Goal: Check status: Check status

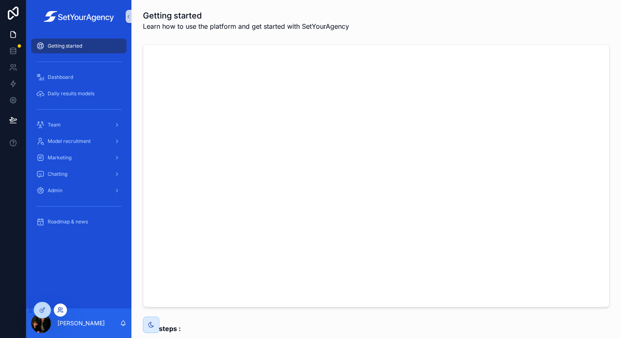
click at [59, 312] on icon at bounding box center [60, 310] width 7 height 7
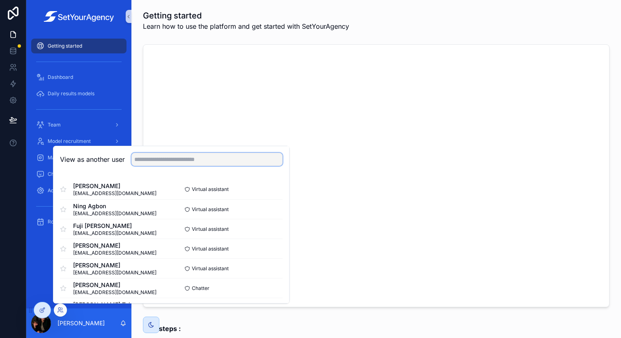
click at [155, 153] on input "text" at bounding box center [207, 159] width 151 height 13
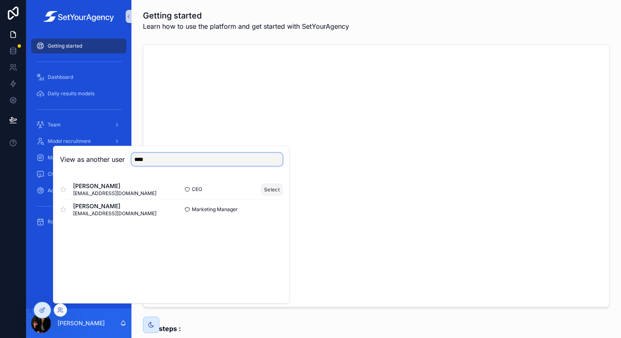
type input "****"
click at [271, 190] on button "Select" at bounding box center [271, 190] width 21 height 12
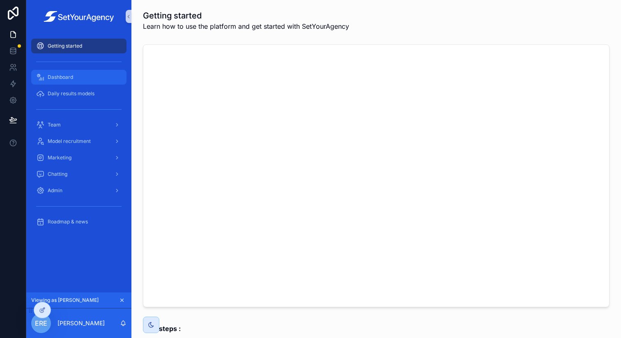
click at [83, 77] on div "Dashboard" at bounding box center [78, 77] width 85 height 13
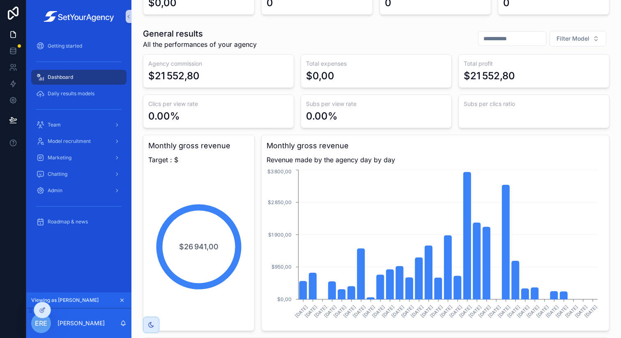
scroll to position [114, 0]
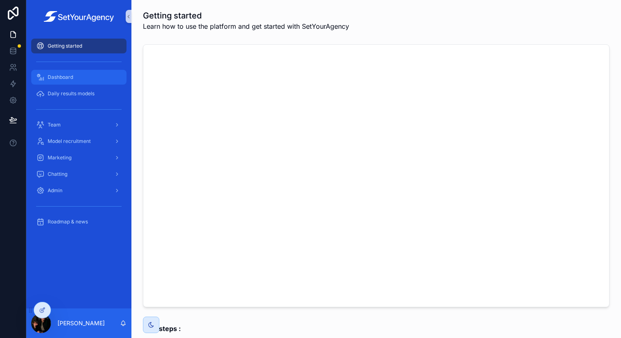
click at [95, 75] on div "Dashboard" at bounding box center [78, 77] width 85 height 13
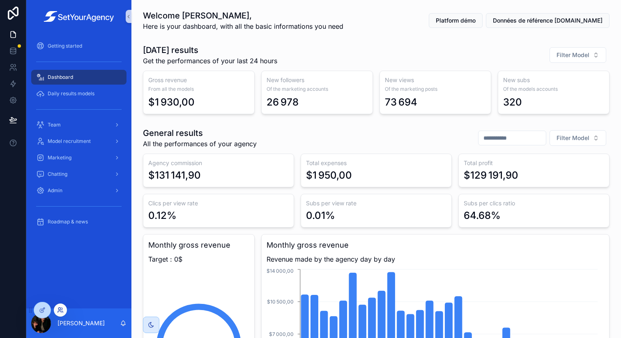
click at [57, 309] on icon at bounding box center [60, 310] width 7 height 7
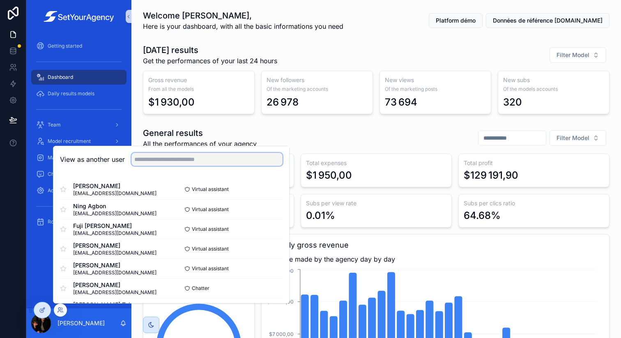
click at [156, 160] on input "text" at bounding box center [207, 159] width 151 height 13
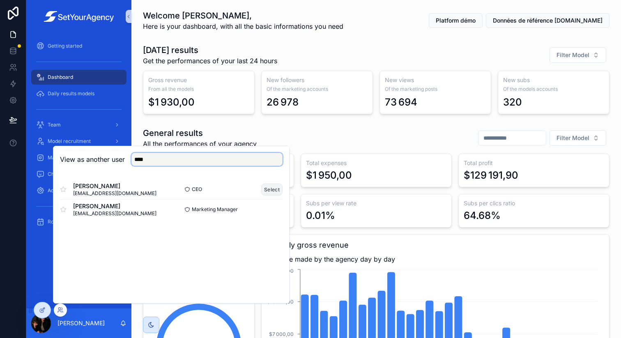
type input "****"
click at [271, 192] on button "Select" at bounding box center [271, 190] width 21 height 12
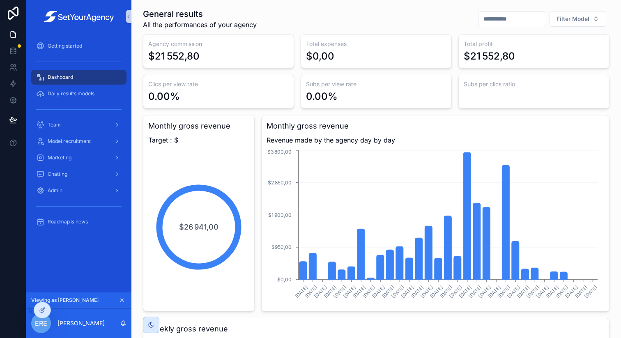
scroll to position [118, 0]
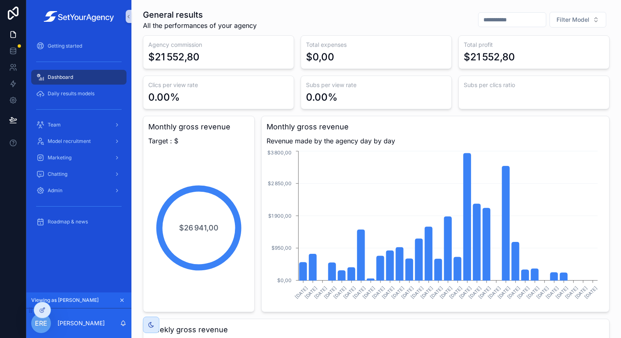
click at [510, 23] on input "scrollable content" at bounding box center [512, 20] width 67 height 12
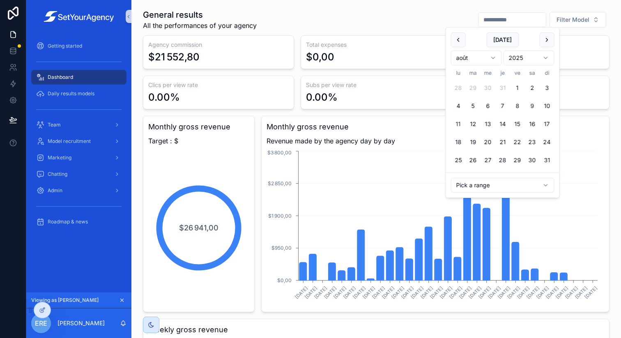
click at [534, 106] on button "9" at bounding box center [532, 106] width 15 height 15
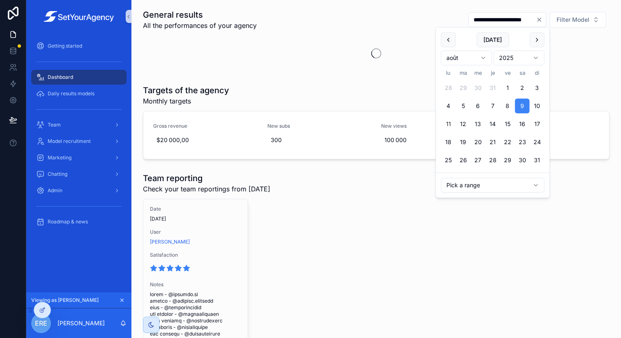
click at [450, 41] on button "scrollable content" at bounding box center [448, 39] width 15 height 15
click at [476, 104] on button "9" at bounding box center [478, 106] width 15 height 15
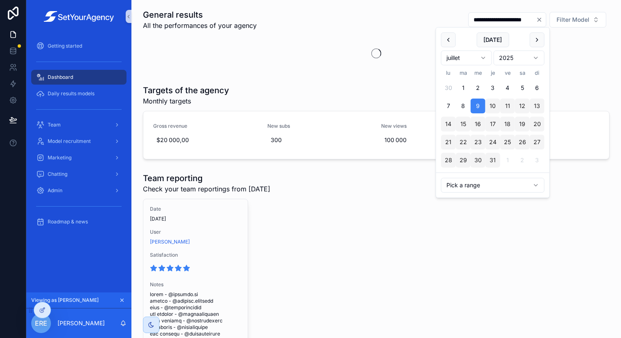
type input "**********"
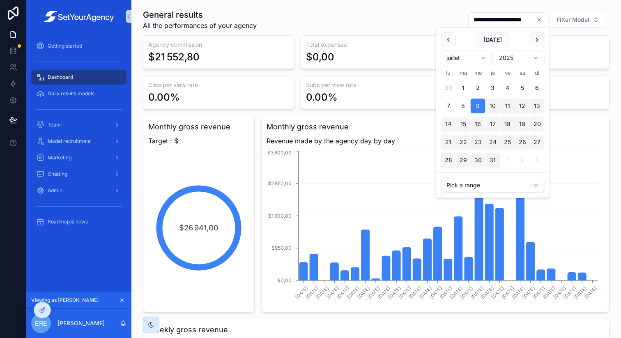
click at [356, 115] on div "Agency commission $21 552,80 Total expenses $0,00 Total profit $21 552,80 Clics…" at bounding box center [376, 275] width 467 height 480
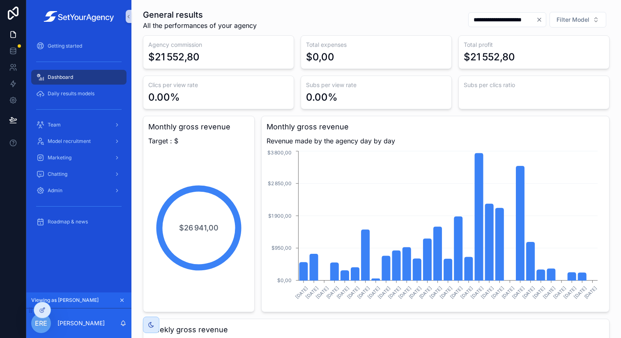
click at [342, 113] on div "Agency commission $21 552,80 Total expenses $0,00 Total profit $21 552,80 Clics…" at bounding box center [376, 275] width 467 height 480
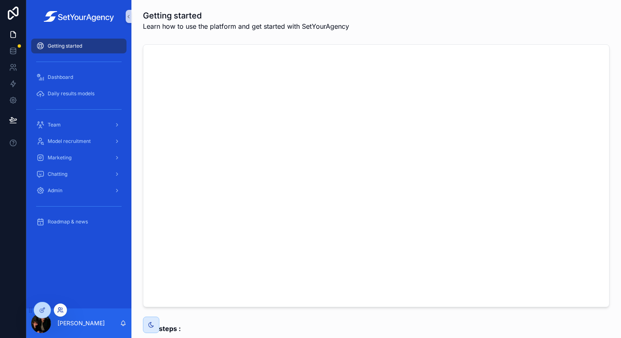
click at [58, 310] on icon at bounding box center [60, 310] width 7 height 7
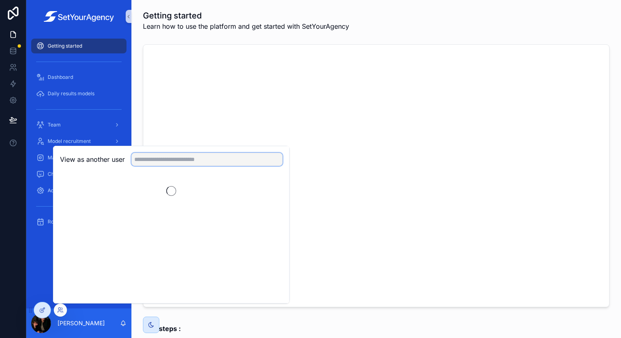
click at [156, 161] on input "text" at bounding box center [207, 159] width 151 height 13
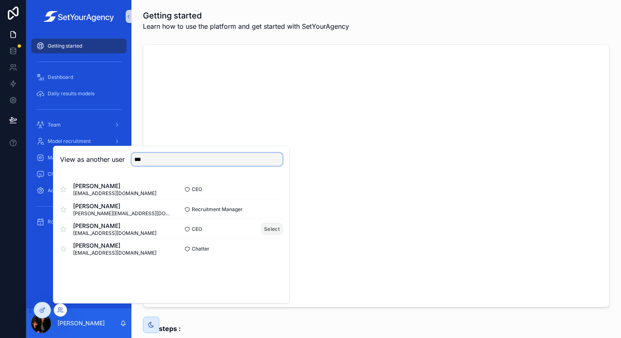
type input "***"
click at [271, 229] on button "Select" at bounding box center [271, 229] width 21 height 12
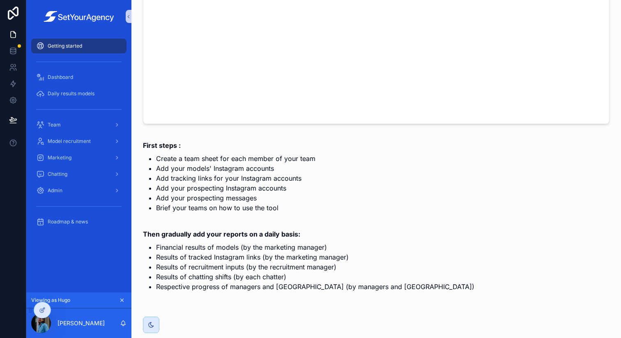
scroll to position [202, 0]
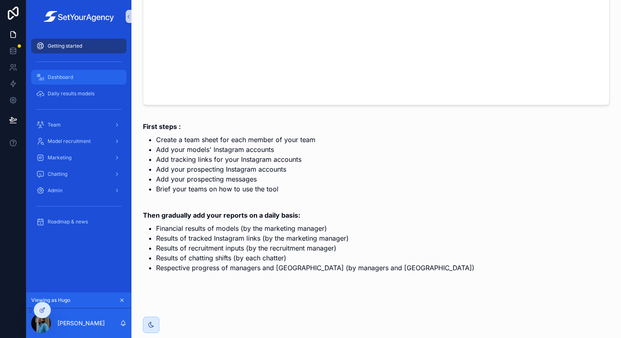
click at [68, 81] on div "Dashboard" at bounding box center [78, 77] width 85 height 13
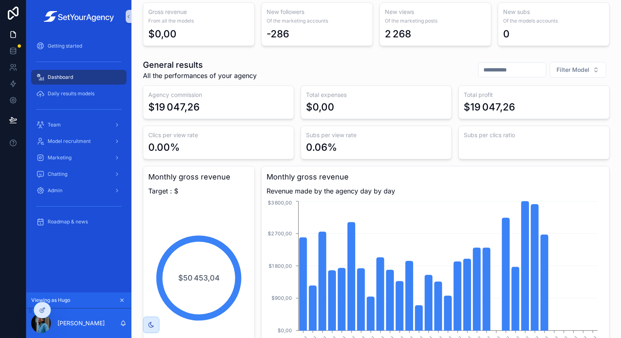
scroll to position [30, 0]
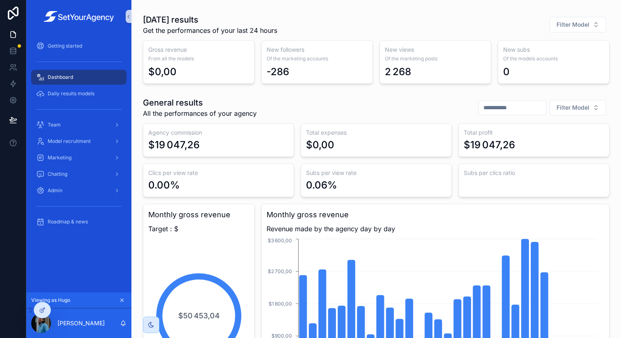
click at [480, 109] on input "scrollable content" at bounding box center [512, 108] width 67 height 12
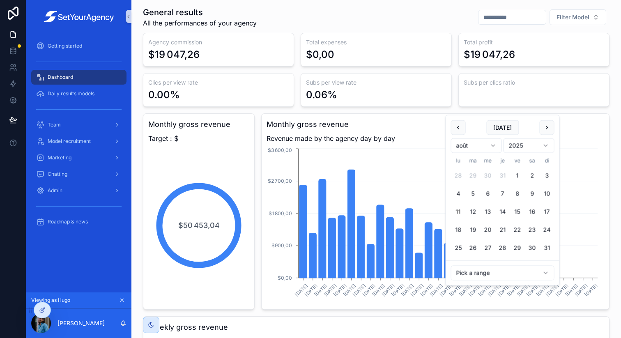
scroll to position [133, 0]
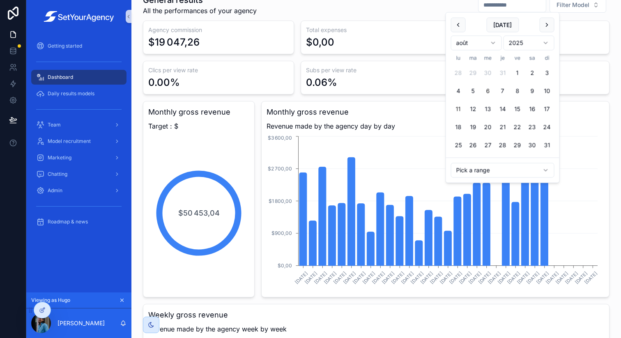
click at [490, 89] on button "6" at bounding box center [488, 91] width 15 height 15
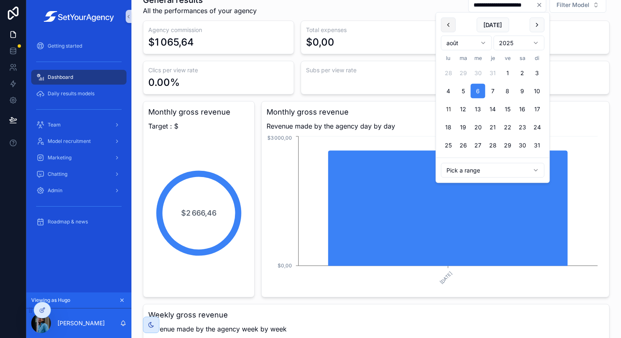
click at [450, 27] on button "scrollable content" at bounding box center [448, 25] width 15 height 15
click at [536, 71] on button "6" at bounding box center [537, 73] width 15 height 15
type input "**********"
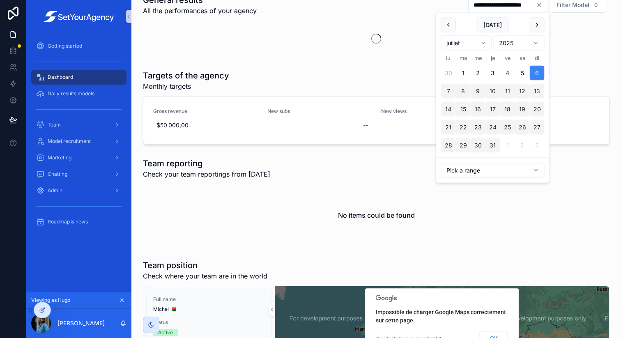
click at [608, 93] on div "Targets of the agency Monthly targets Gross revenue $50 000,00 New subs -- New …" at bounding box center [376, 107] width 477 height 81
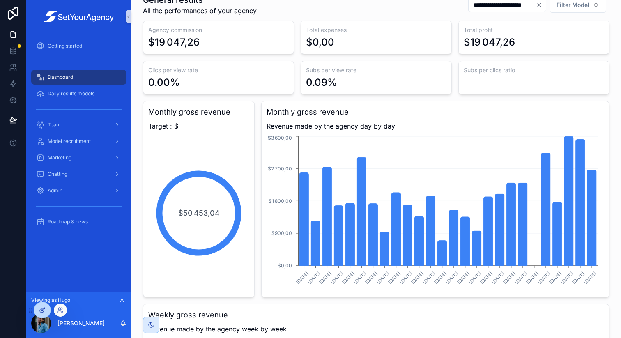
click at [46, 315] on div at bounding box center [42, 310] width 16 height 16
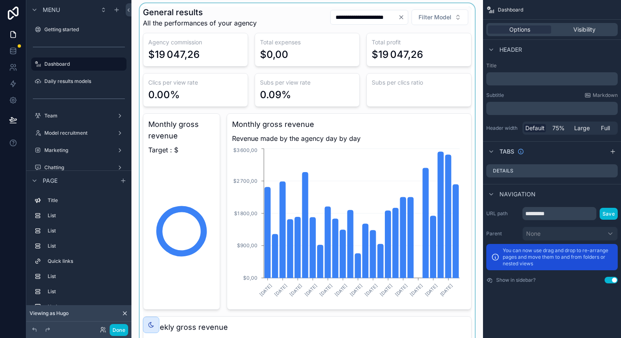
click at [300, 148] on div "scrollable content" at bounding box center [307, 259] width 339 height 513
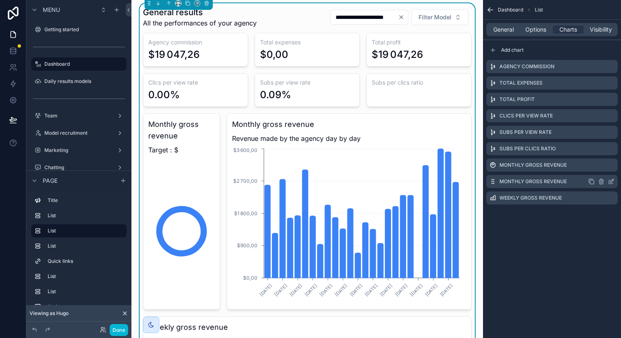
click at [611, 180] on icon "scrollable content" at bounding box center [612, 180] width 3 height 3
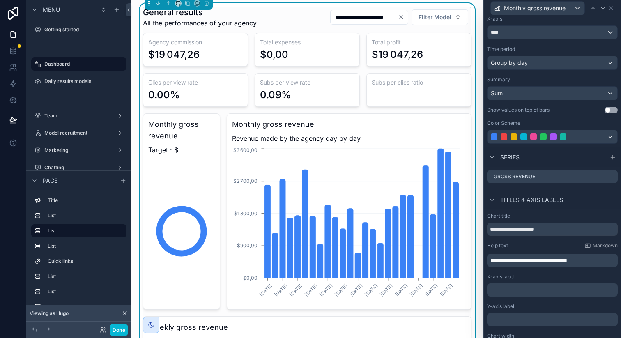
scroll to position [80, 0]
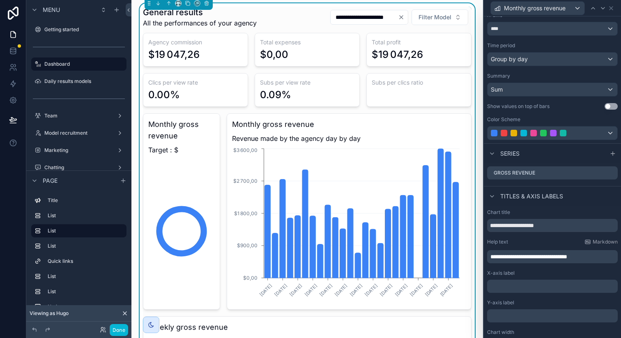
click at [568, 257] on span "**********" at bounding box center [529, 257] width 77 height 6
drag, startPoint x: 576, startPoint y: 257, endPoint x: 621, endPoint y: 257, distance: 44.8
click at [620, 257] on div "**********" at bounding box center [552, 177] width 137 height 322
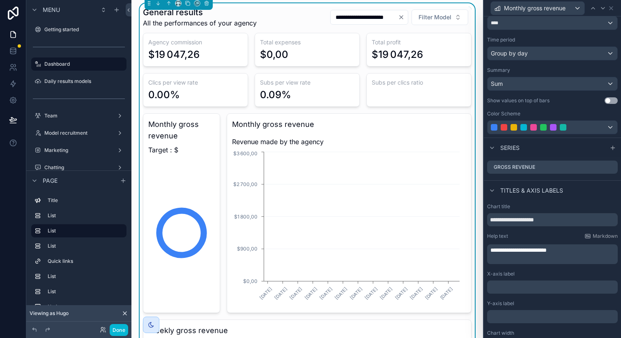
scroll to position [86, 0]
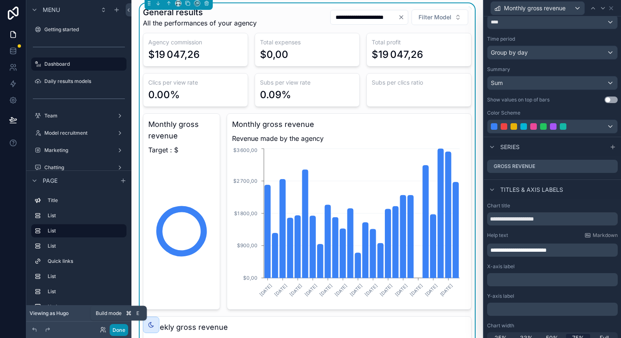
click at [119, 329] on button "Done" at bounding box center [119, 330] width 18 height 12
